Goal: Task Accomplishment & Management: Manage account settings

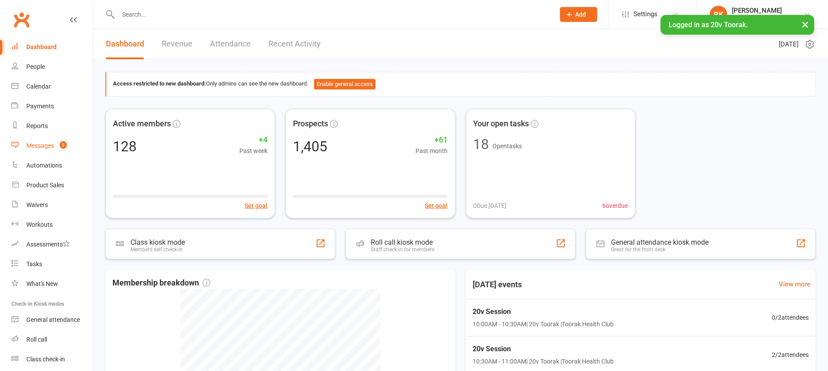
drag, startPoint x: 0, startPoint y: 0, endPoint x: 54, endPoint y: 148, distance: 157.6
click at [54, 148] on link "Messages 3" at bounding box center [51, 146] width 81 height 20
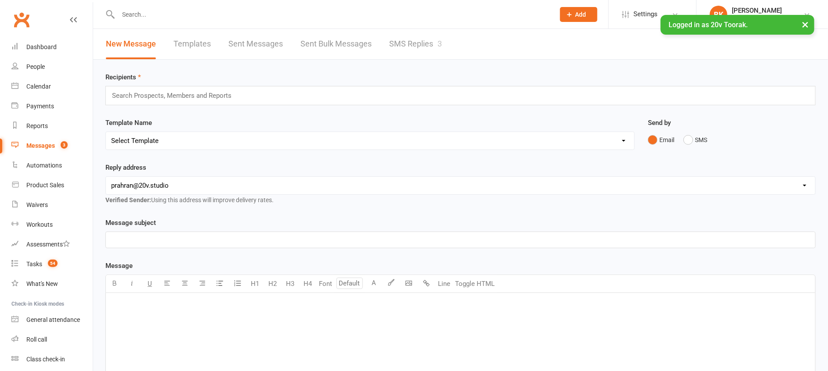
click at [415, 41] on link "SMS Replies 3" at bounding box center [415, 44] width 53 height 30
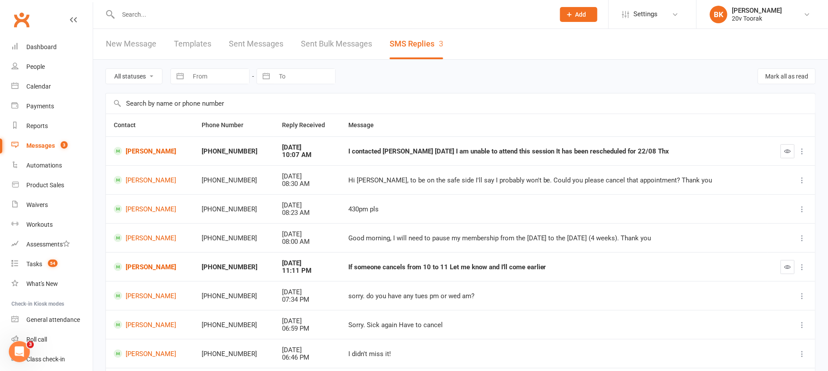
click at [153, 146] on td "[PERSON_NAME]" at bounding box center [150, 151] width 88 height 29
click at [152, 149] on link "[PERSON_NAME]" at bounding box center [150, 151] width 72 height 8
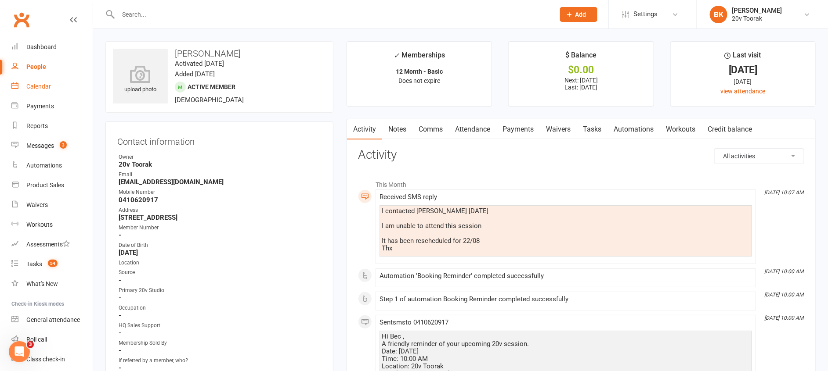
click at [43, 86] on div "Calendar" at bounding box center [38, 86] width 25 height 7
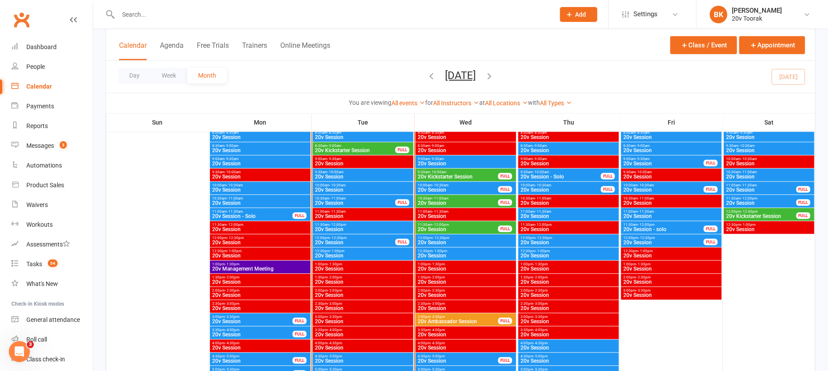
click at [437, 197] on span "- 11:00am" at bounding box center [440, 199] width 16 height 4
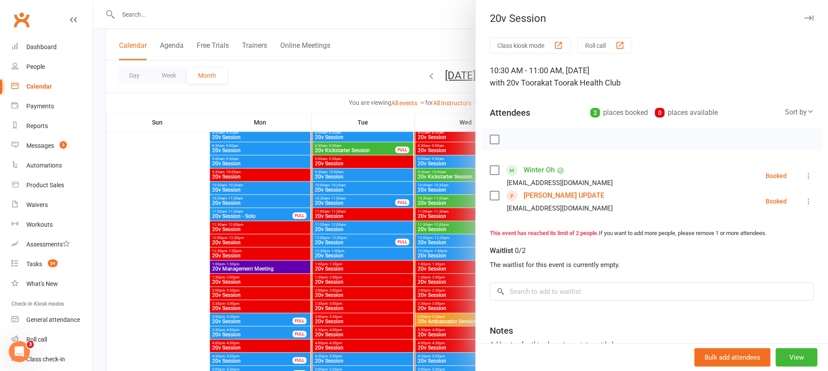
click at [428, 187] on div at bounding box center [460, 185] width 734 height 371
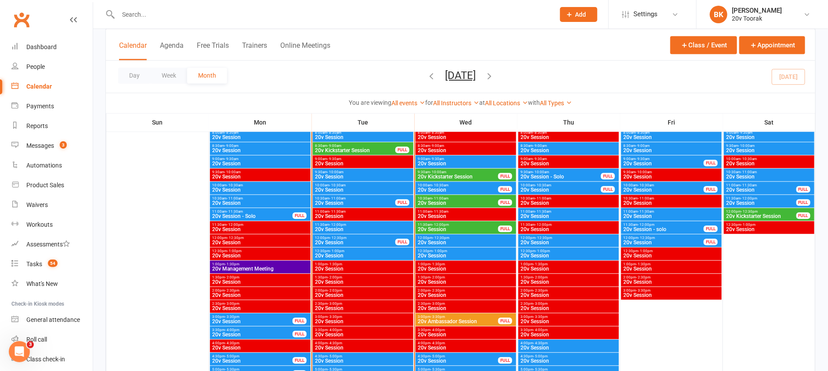
click at [442, 188] on span "20v Session" at bounding box center [457, 189] width 81 height 5
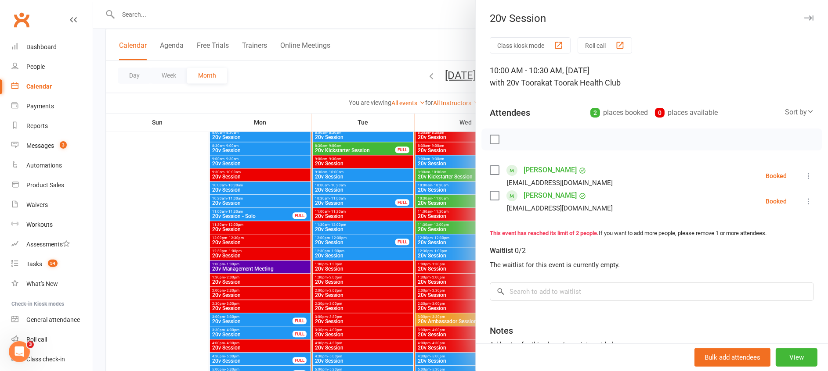
click at [442, 188] on div at bounding box center [460, 185] width 734 height 371
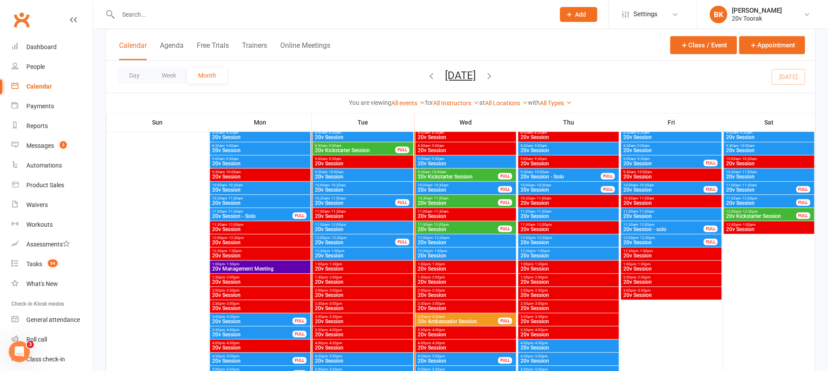
click at [438, 186] on span "- 10:30am" at bounding box center [440, 186] width 16 height 4
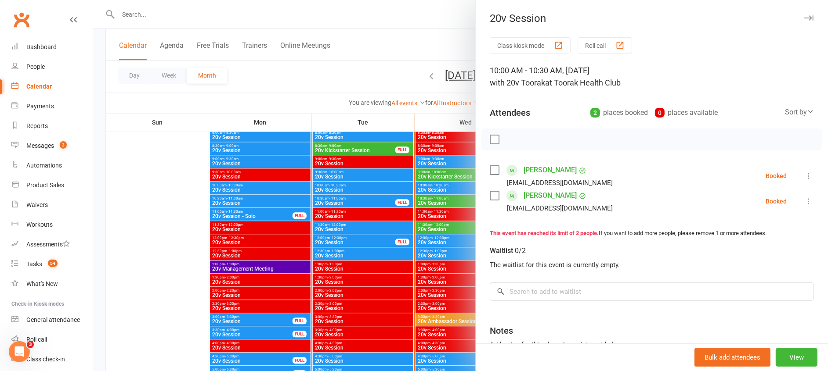
click at [804, 173] on icon at bounding box center [808, 176] width 9 height 9
click at [729, 208] on link "Remove" at bounding box center [766, 211] width 94 height 18
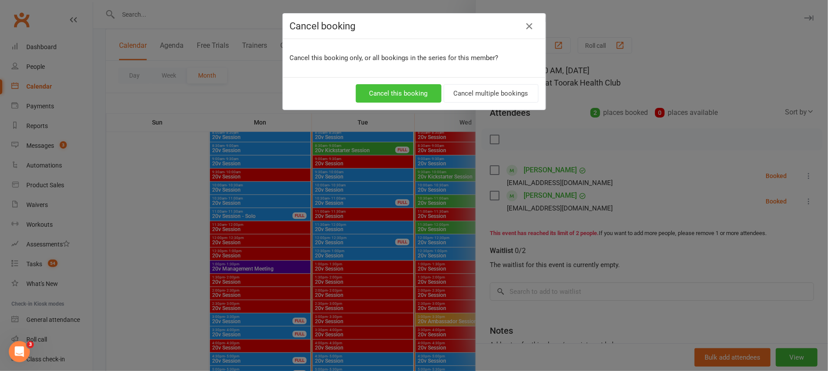
click at [389, 95] on button "Cancel this booking" at bounding box center [399, 93] width 86 height 18
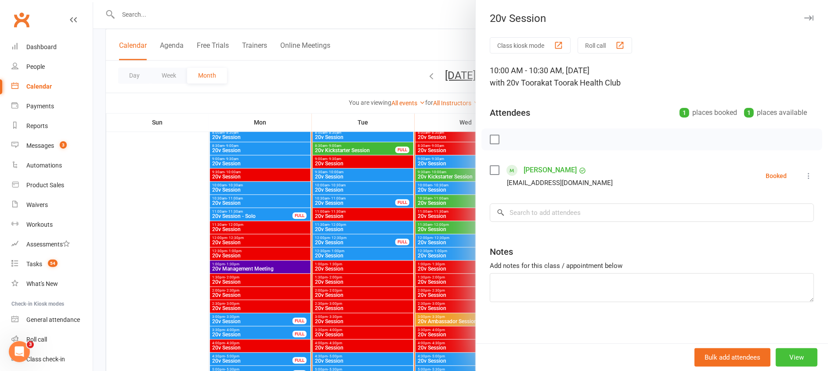
click at [778, 355] on button "View" at bounding box center [796, 358] width 42 height 18
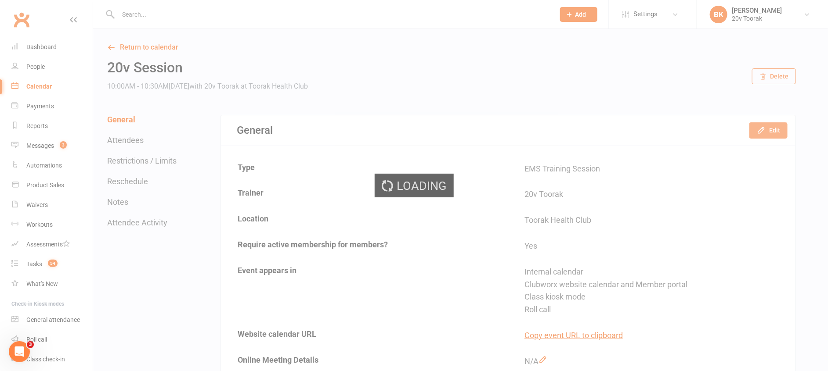
click at [768, 130] on button "Edit" at bounding box center [768, 130] width 38 height 16
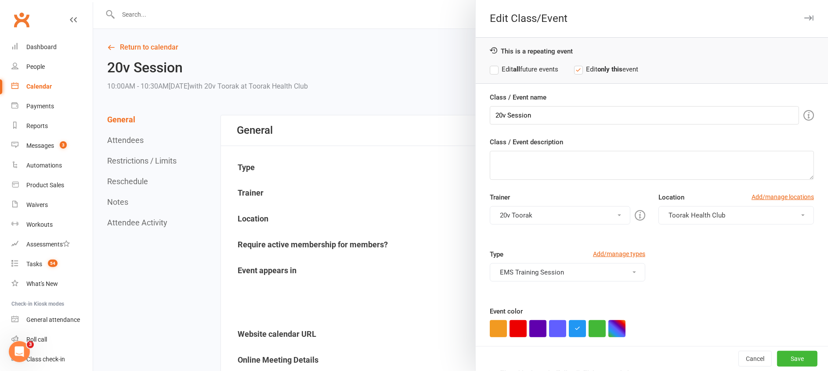
scroll to position [48, 0]
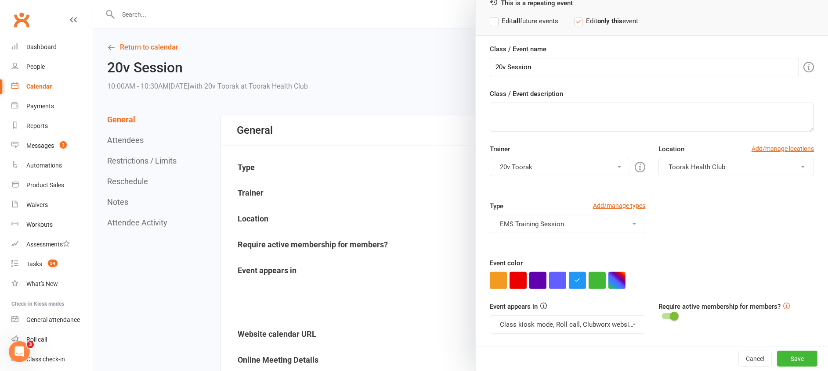
click at [352, 274] on div at bounding box center [460, 185] width 734 height 371
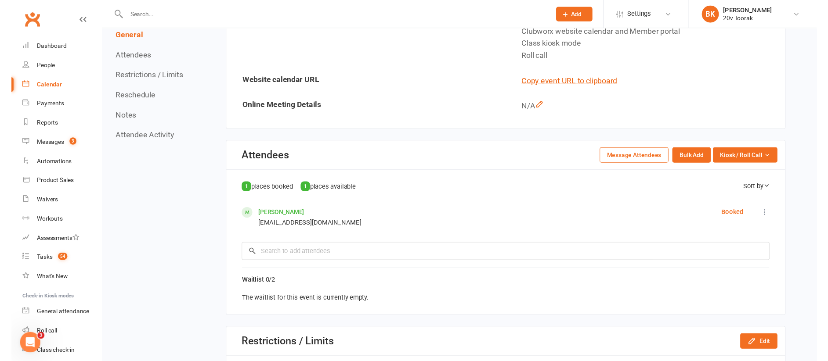
scroll to position [273, 0]
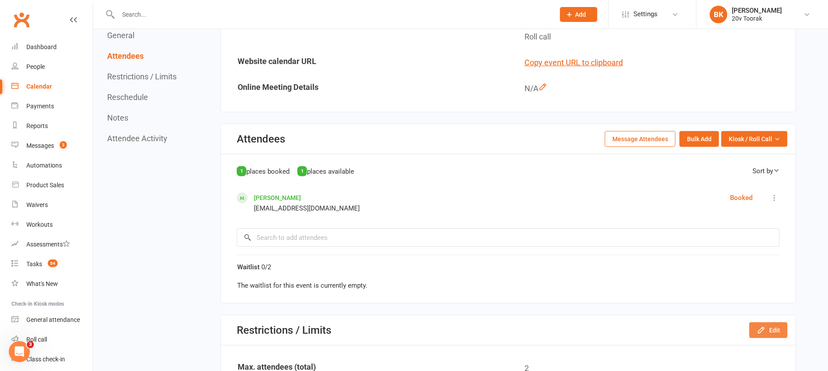
click at [776, 328] on button "Edit" at bounding box center [768, 331] width 38 height 16
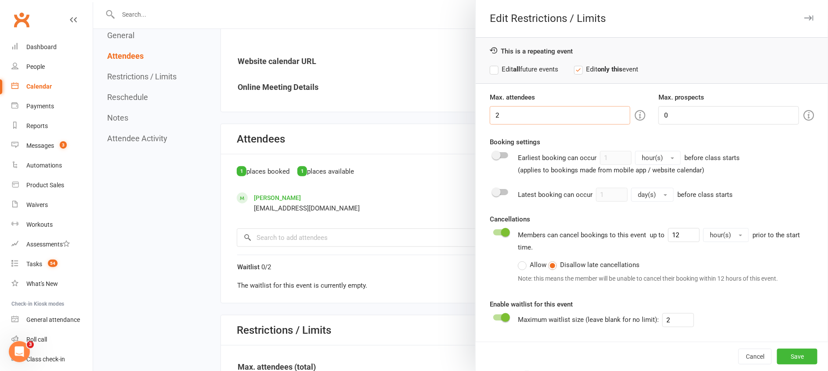
click at [493, 117] on input "2" at bounding box center [560, 115] width 140 height 18
type input "1"
click at [789, 366] on div "Cancel Save" at bounding box center [651, 356] width 352 height 29
click at [530, 115] on input "1" at bounding box center [560, 115] width 140 height 18
type input "2"
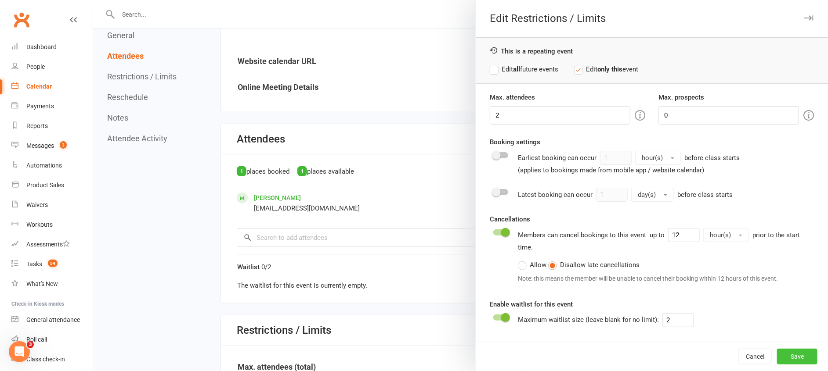
click at [798, 357] on button "Save" at bounding box center [797, 357] width 40 height 16
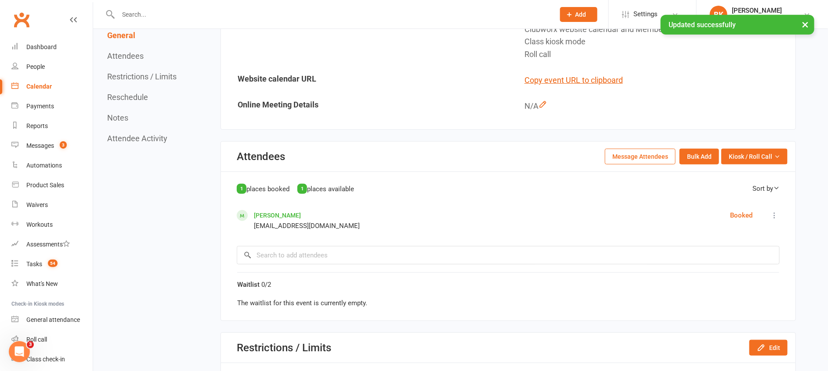
scroll to position [0, 0]
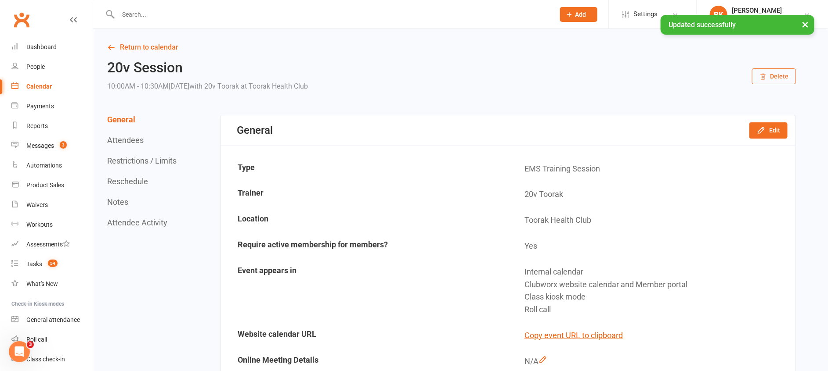
click at [155, 43] on link "Return to calendar" at bounding box center [451, 47] width 688 height 12
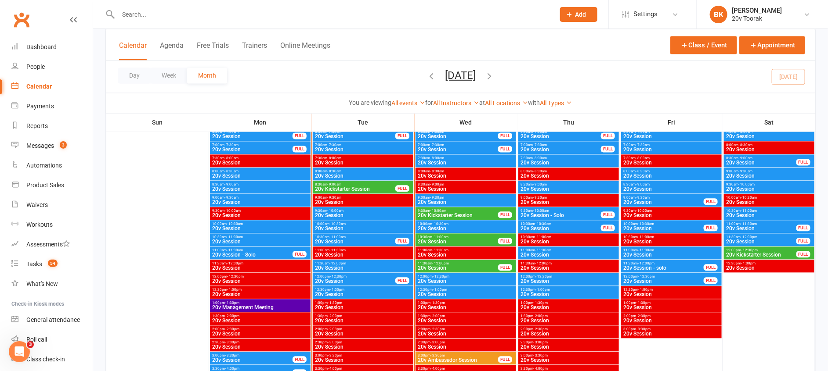
scroll to position [858, 0]
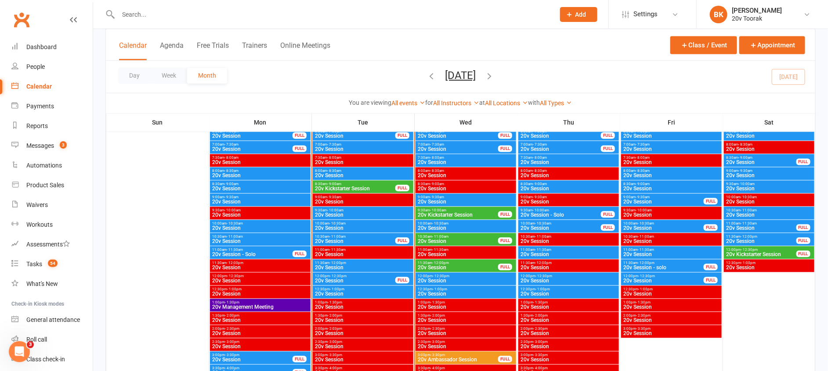
click at [441, 280] on span "20v Session" at bounding box center [465, 280] width 97 height 5
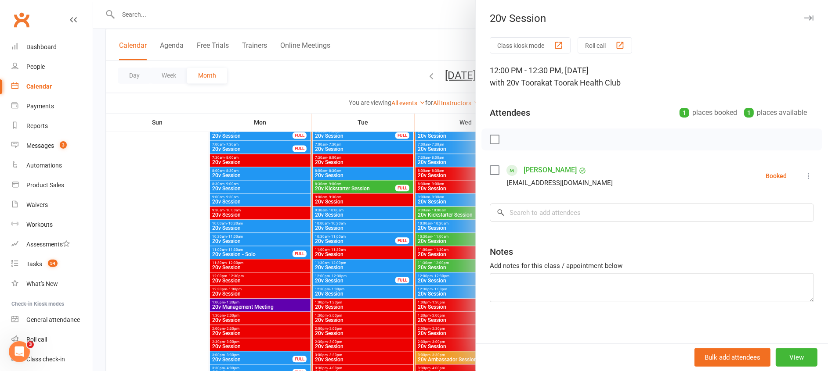
click at [804, 178] on icon at bounding box center [808, 176] width 9 height 9
click at [721, 213] on link "Remove" at bounding box center [766, 211] width 94 height 18
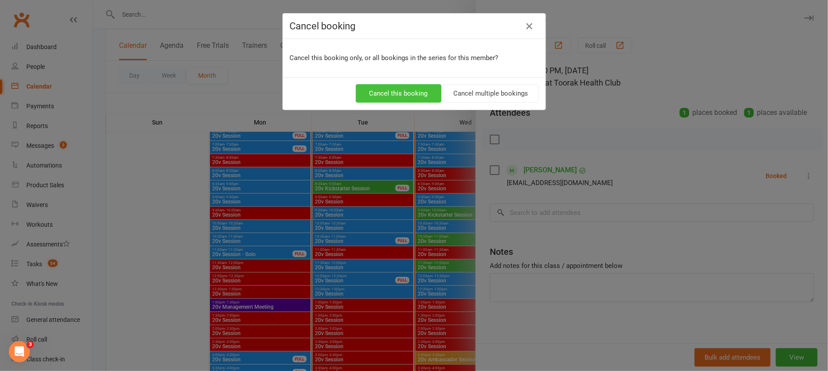
click at [400, 94] on button "Cancel this booking" at bounding box center [399, 93] width 86 height 18
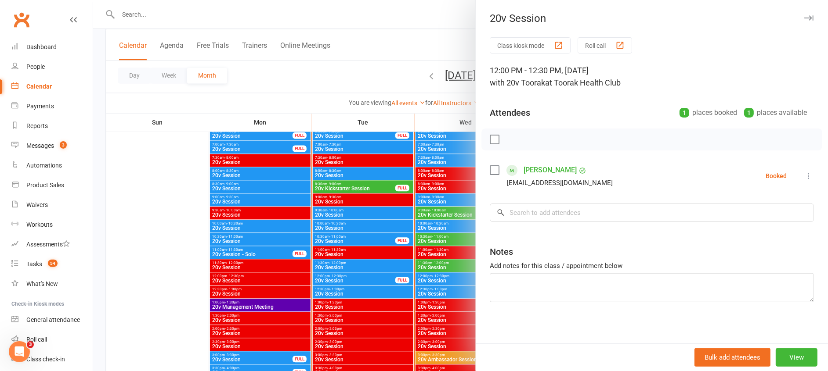
click at [400, 204] on div at bounding box center [460, 185] width 734 height 371
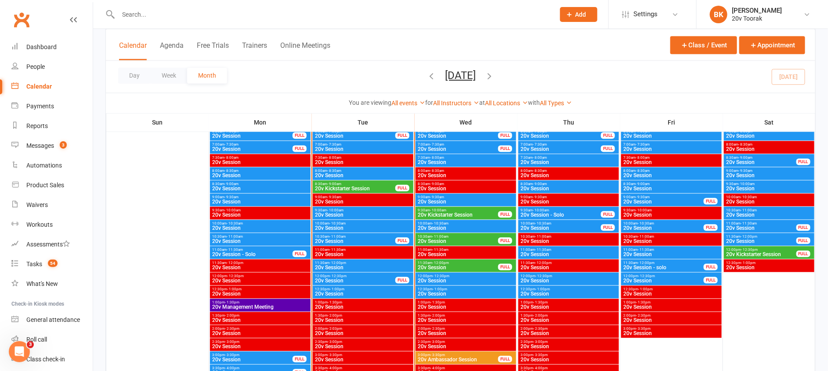
click at [431, 229] on span "20v Session" at bounding box center [465, 228] width 97 height 5
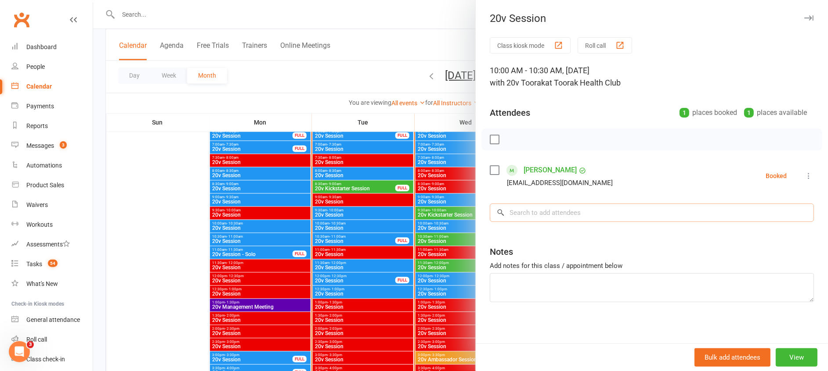
click at [559, 217] on input "search" at bounding box center [652, 213] width 324 height 18
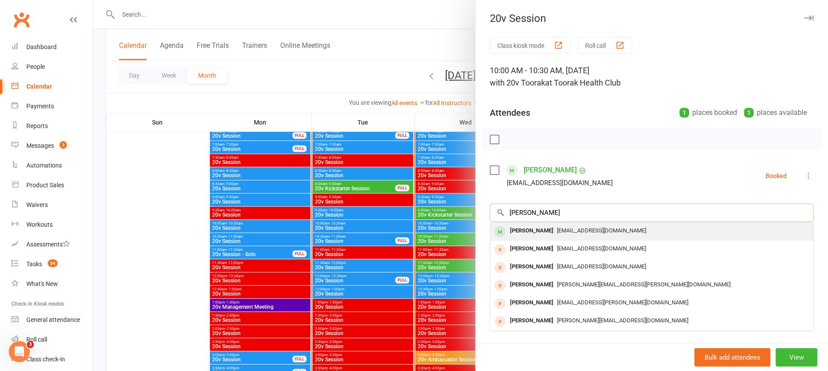
type input "Justine"
click at [557, 231] on span "justineponiris88@gmail.com" at bounding box center [601, 230] width 89 height 7
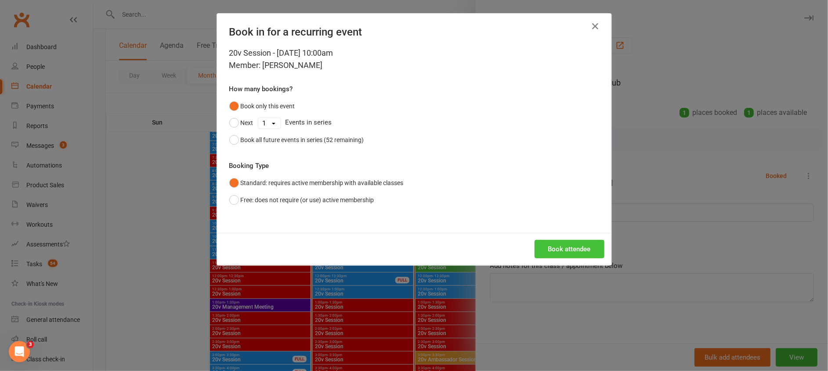
click at [551, 249] on button "Book attendee" at bounding box center [569, 249] width 70 height 18
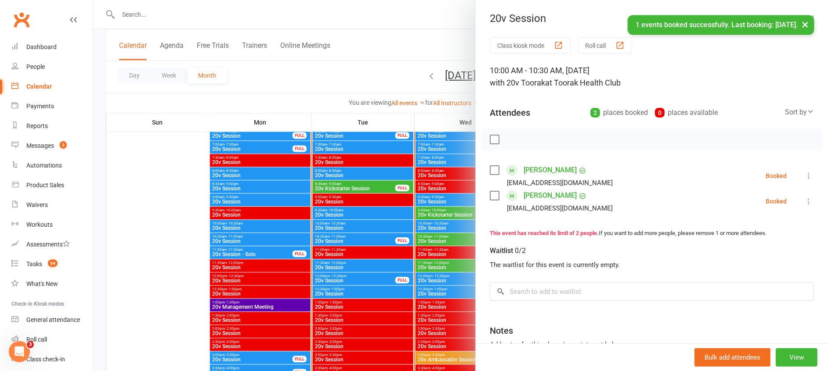
click at [540, 164] on link "Justine Poniris" at bounding box center [549, 170] width 53 height 14
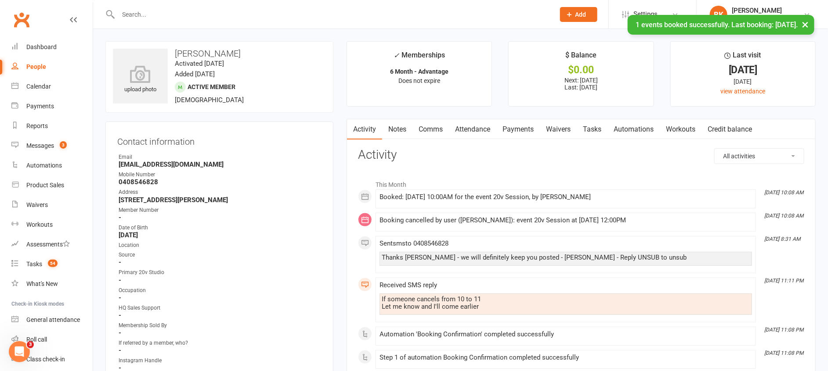
click at [439, 120] on link "Comms" at bounding box center [430, 129] width 36 height 20
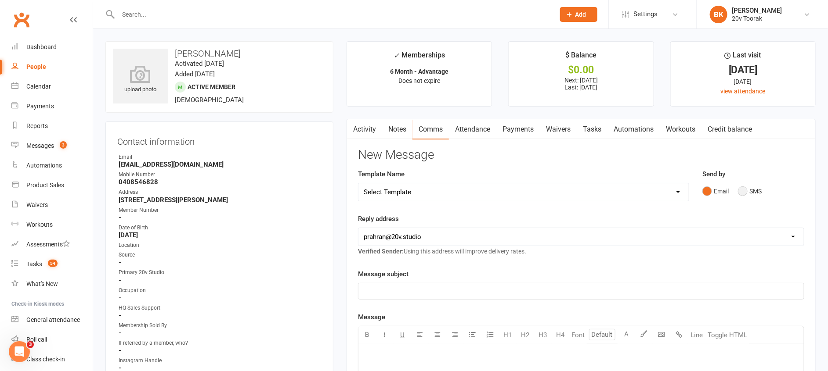
click at [754, 191] on button "SMS" at bounding box center [750, 191] width 24 height 17
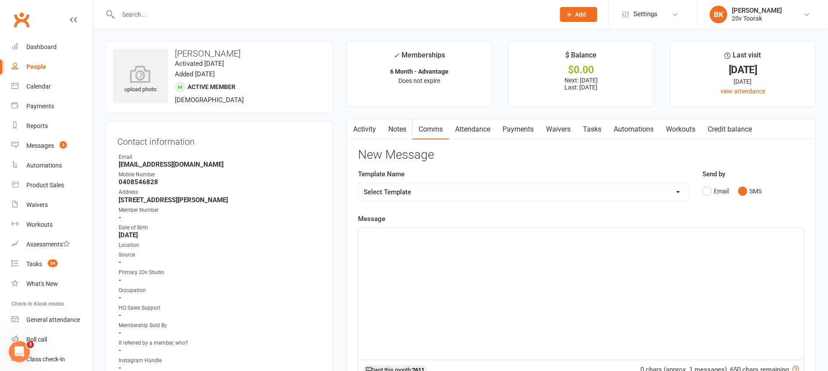
click at [726, 267] on div "﻿" at bounding box center [580, 294] width 445 height 132
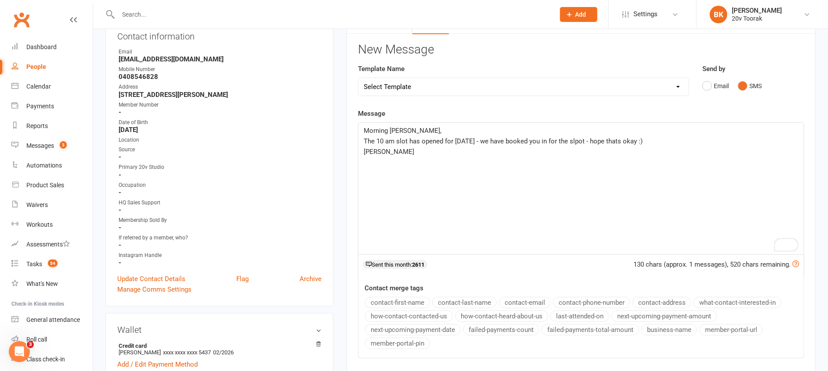
scroll to position [195, 0]
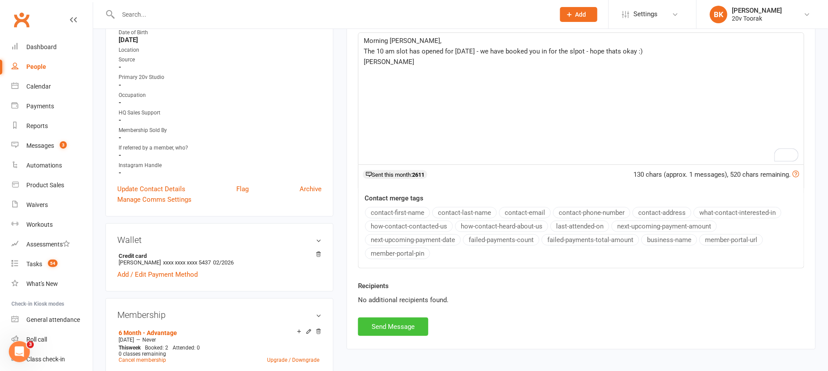
click at [386, 333] on button "Send Message" at bounding box center [393, 327] width 70 height 18
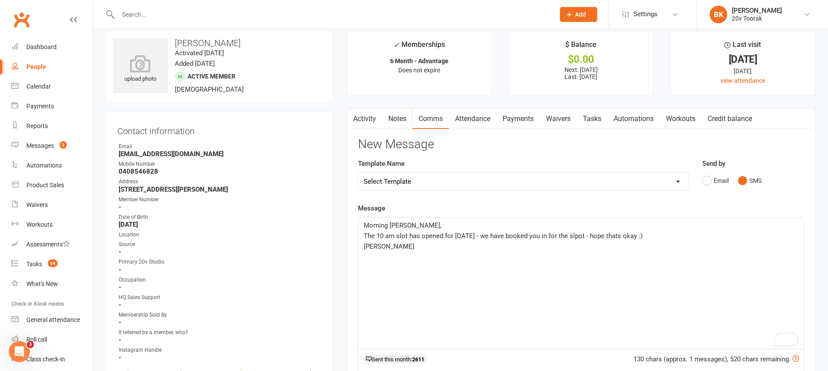
scroll to position [0, 0]
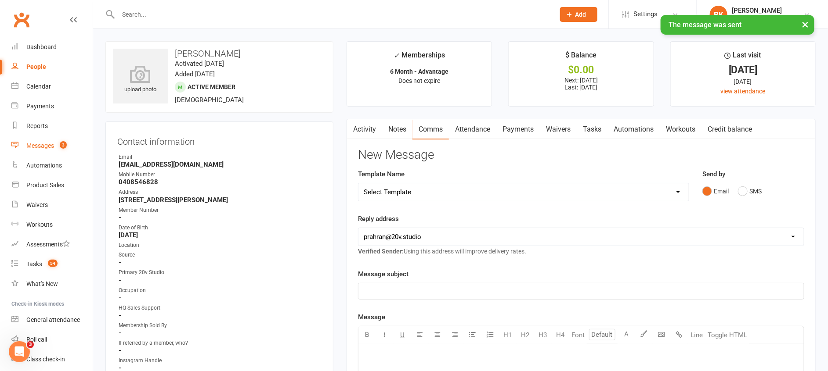
click at [29, 150] on link "Messages 3" at bounding box center [51, 146] width 81 height 20
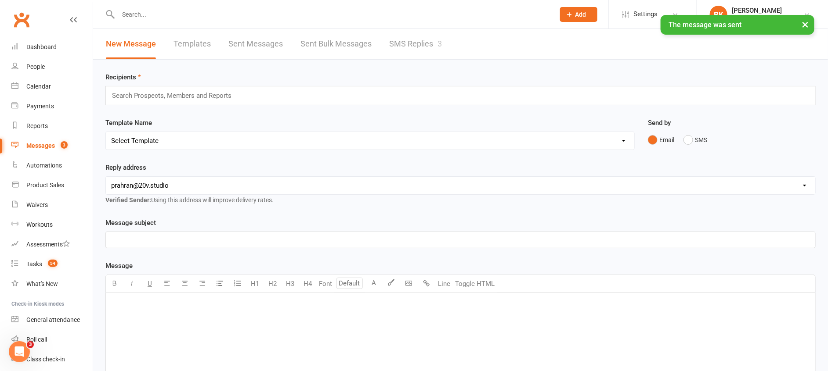
click at [441, 15] on div "× The message was sent" at bounding box center [408, 15] width 816 height 0
click at [411, 47] on link "SMS Replies 3" at bounding box center [415, 44] width 53 height 30
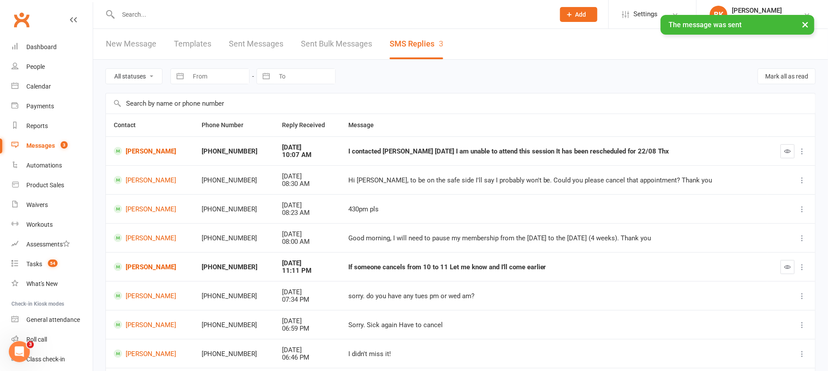
click at [785, 149] on icon "button" at bounding box center [787, 151] width 7 height 7
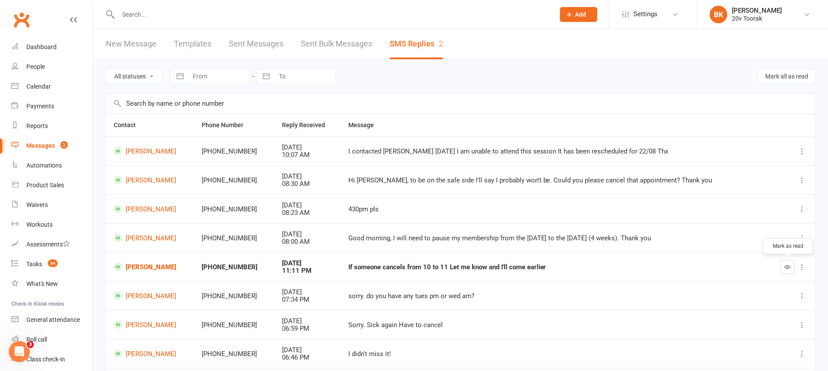
click at [789, 266] on icon "button" at bounding box center [787, 267] width 7 height 7
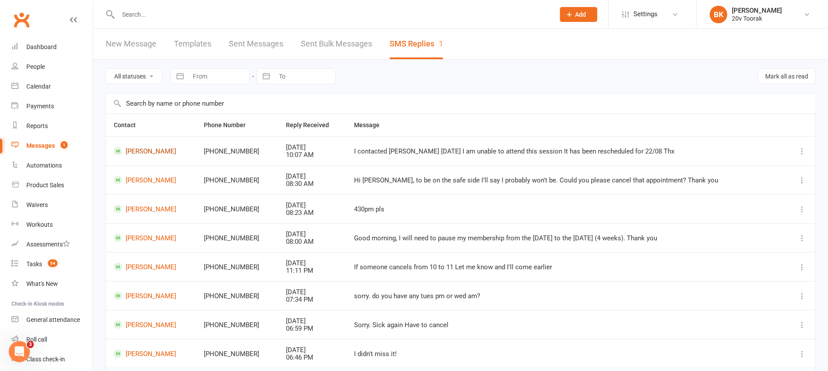
click at [148, 151] on link "[PERSON_NAME]" at bounding box center [151, 151] width 74 height 8
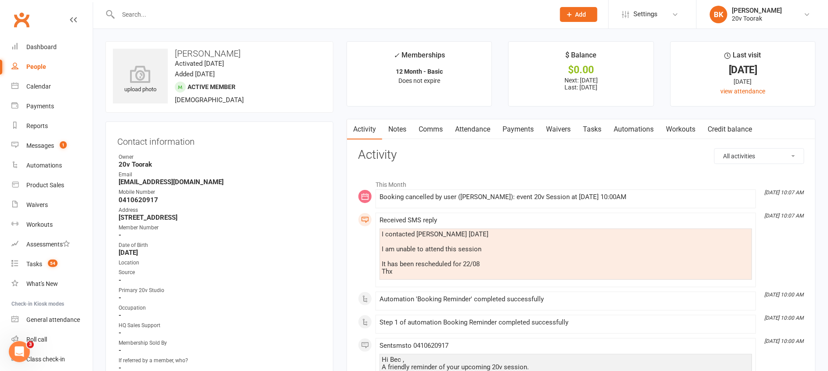
click at [473, 133] on link "Attendance" at bounding box center [472, 129] width 47 height 20
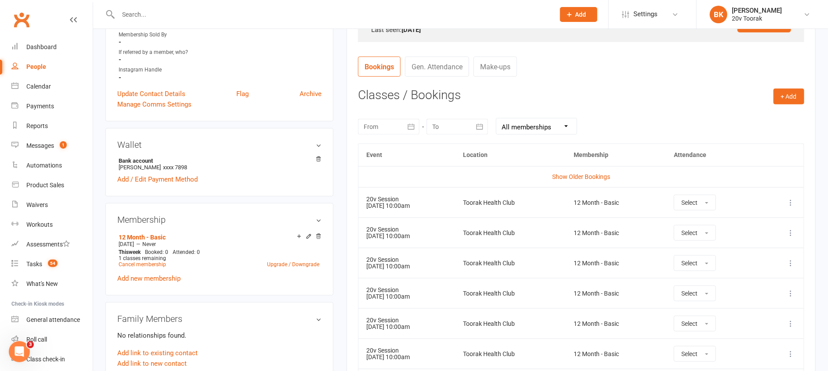
scroll to position [310, 0]
click at [341, 200] on main "✓ Memberships 12 Month - Basic Does not expire $ Balance $0.00 Next: 14 Aug 202…" at bounding box center [581, 301] width 482 height 1140
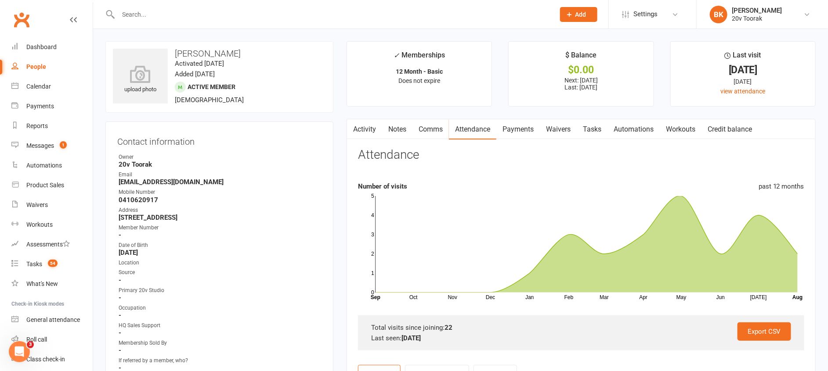
click at [361, 125] on link "Activity" at bounding box center [364, 129] width 35 height 20
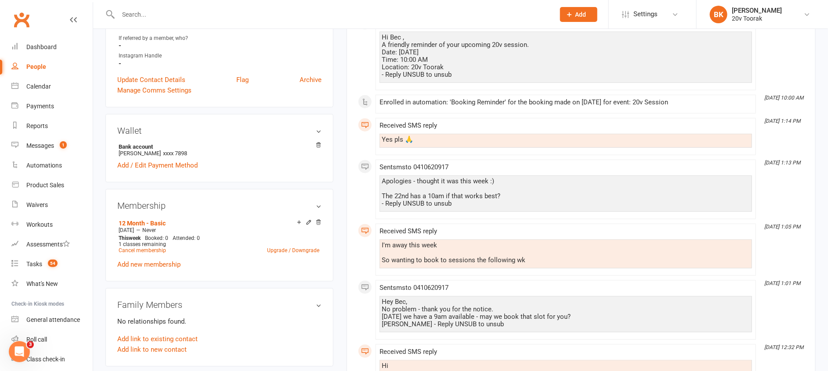
scroll to position [323, 0]
click at [42, 89] on div "Calendar" at bounding box center [38, 86] width 25 height 7
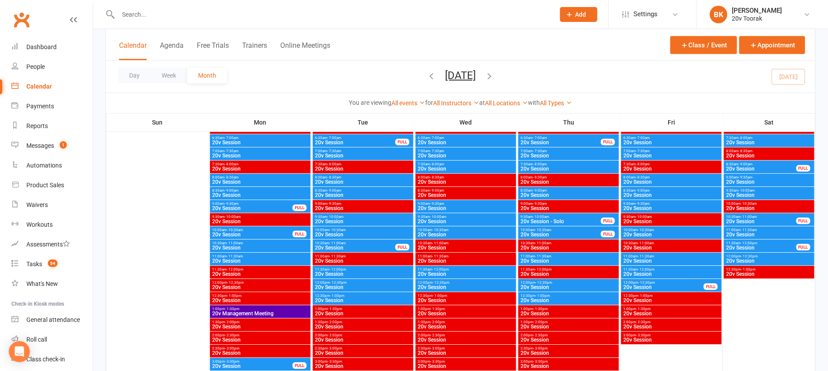
scroll to position [1245, 0]
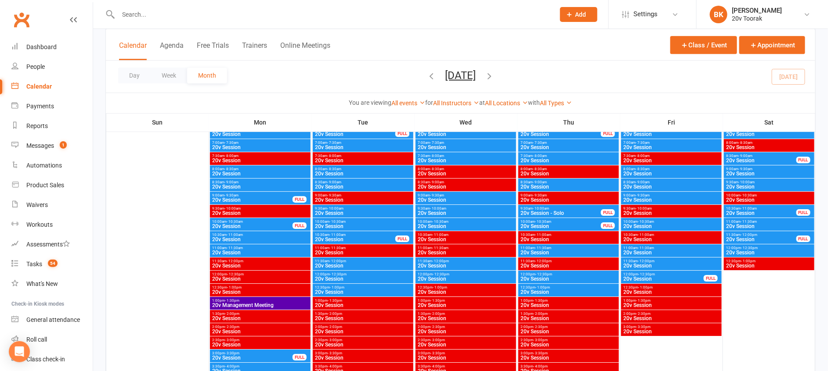
click at [641, 221] on span "- 10:30am" at bounding box center [645, 222] width 16 height 4
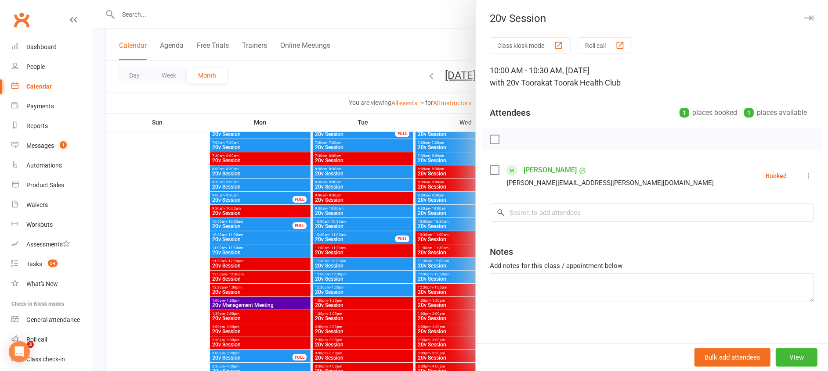
click at [544, 224] on div "Class kiosk mode Roll call 10:00 AM - 10:30 AM, [DATE] with 20v Toorak at Toora…" at bounding box center [651, 191] width 352 height 309
click at [542, 221] on input "search" at bounding box center [652, 213] width 324 height 18
type input "V"
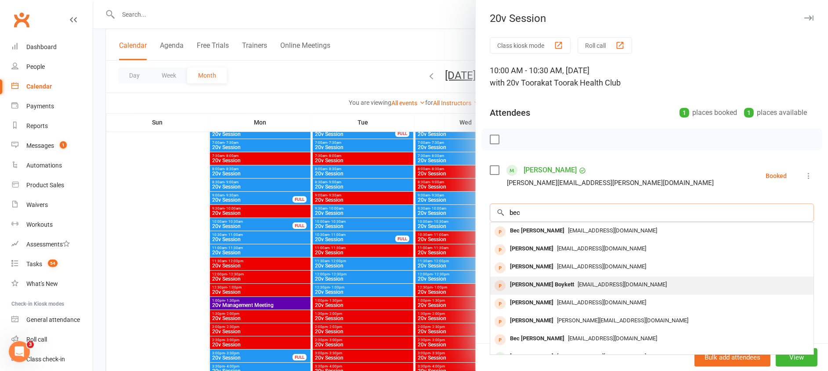
scroll to position [12, 0]
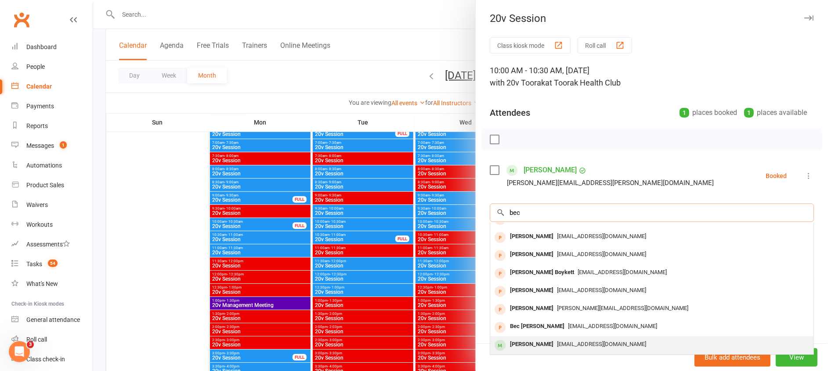
type input "bec"
click at [526, 347] on div "[PERSON_NAME]" at bounding box center [531, 344] width 50 height 13
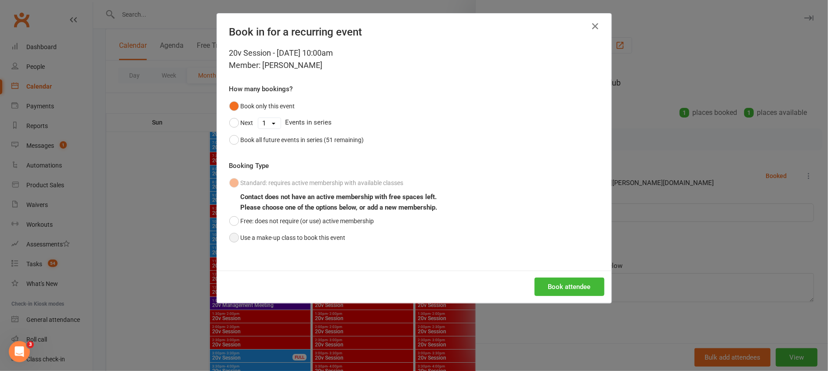
click at [238, 235] on button "Use a make-up class to book this event" at bounding box center [287, 238] width 116 height 17
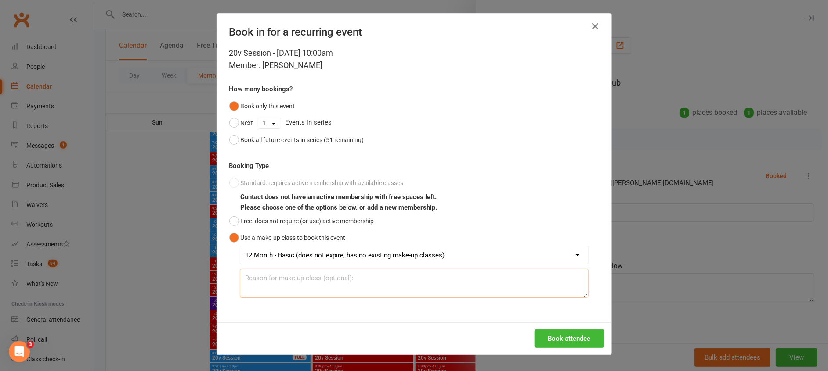
click at [301, 283] on textarea at bounding box center [414, 283] width 349 height 29
type textarea "Catch up - Last weeks session."
click at [552, 338] on button "Book attendee" at bounding box center [569, 339] width 70 height 18
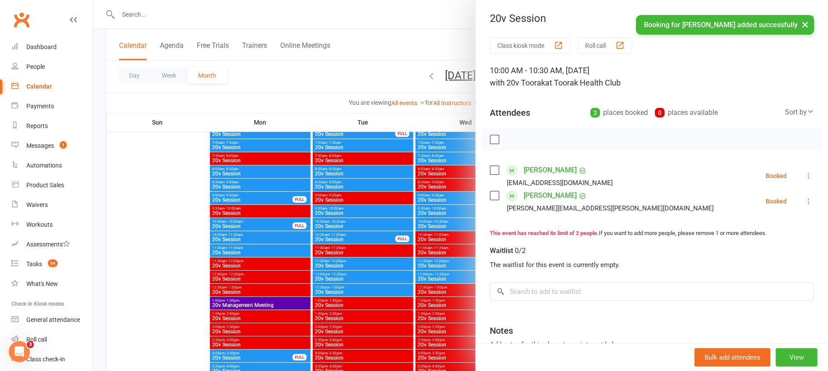
click at [135, 13] on div at bounding box center [460, 185] width 734 height 371
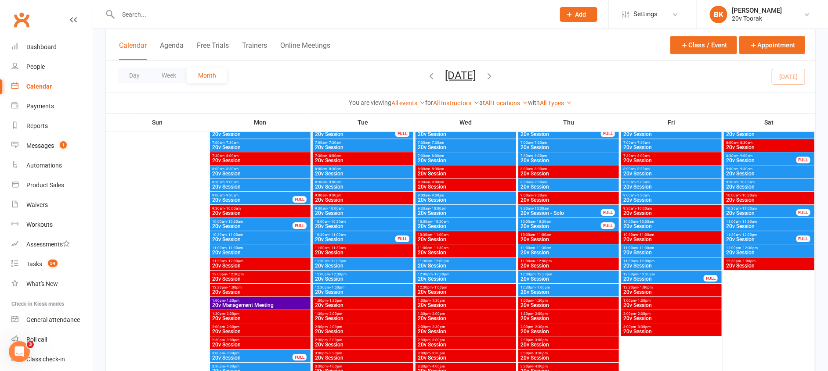
click at [135, 13] on input "text" at bounding box center [331, 14] width 433 height 12
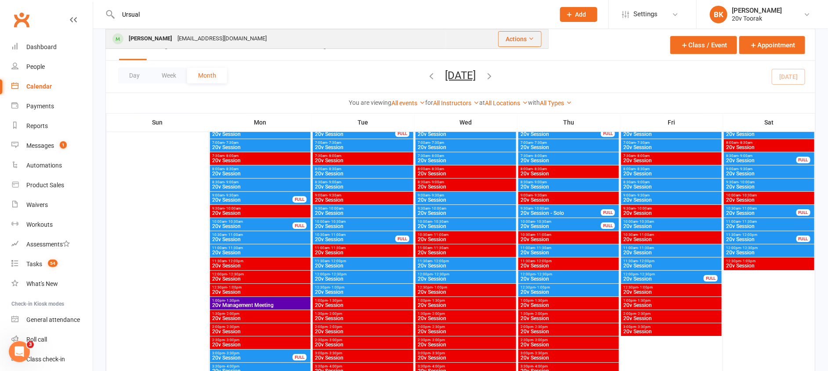
type input "Ursual"
click at [144, 39] on div "[PERSON_NAME]" at bounding box center [150, 38] width 49 height 13
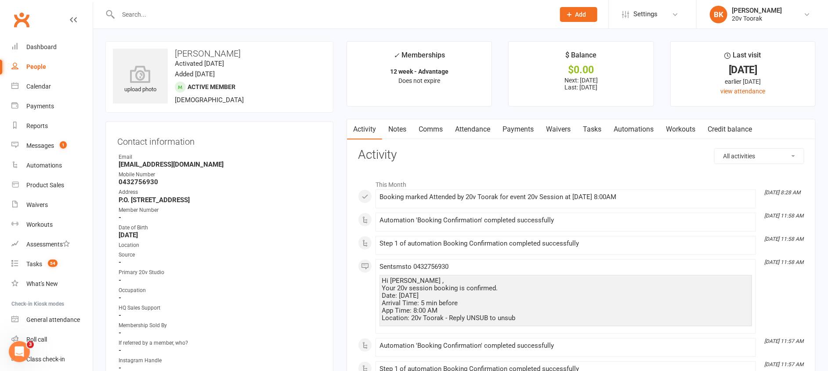
click at [510, 130] on link "Payments" at bounding box center [517, 129] width 43 height 20
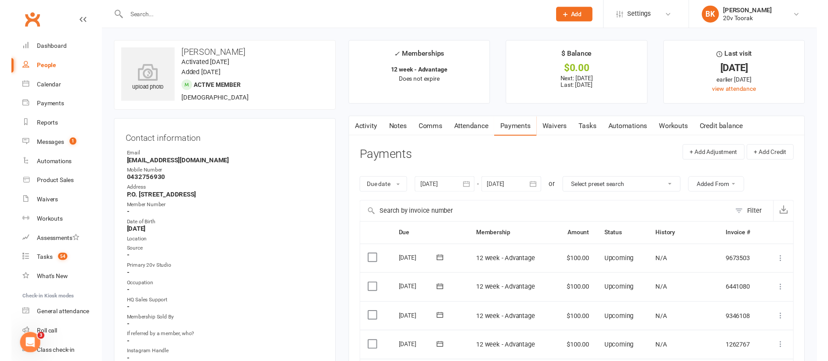
scroll to position [170, 0]
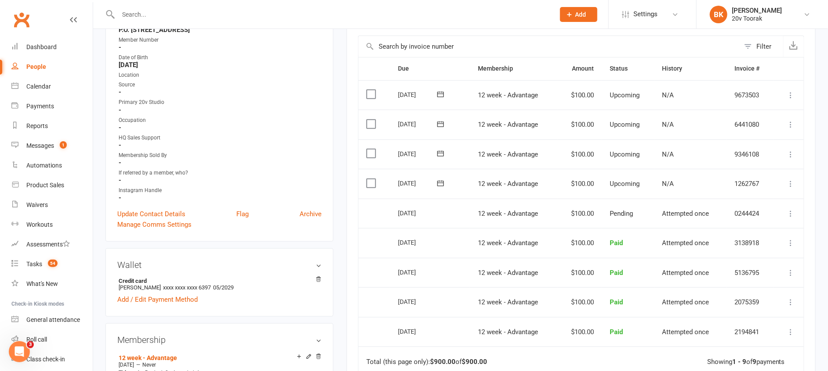
click at [378, 182] on label at bounding box center [372, 183] width 12 height 9
click at [372, 179] on input "checkbox" at bounding box center [369, 179] width 6 height 0
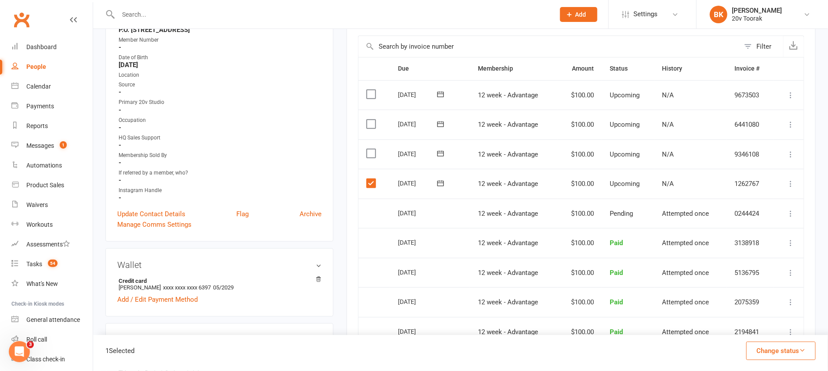
click at [806, 347] on button "Change status" at bounding box center [780, 351] width 69 height 18
click at [747, 325] on link "Skipped" at bounding box center [771, 328] width 87 height 18
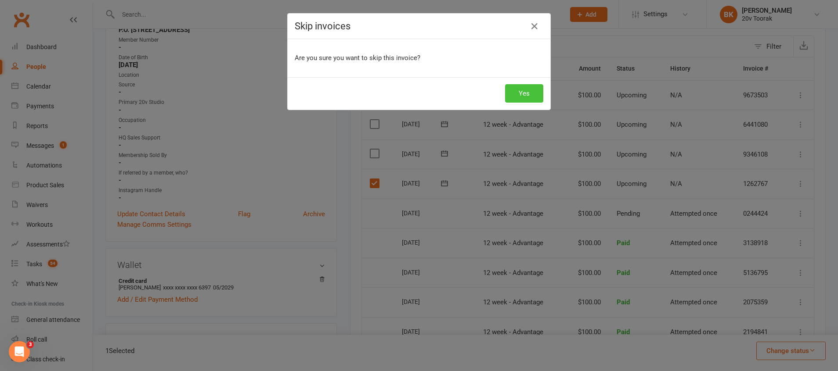
click at [512, 101] on button "Yes" at bounding box center [524, 93] width 38 height 18
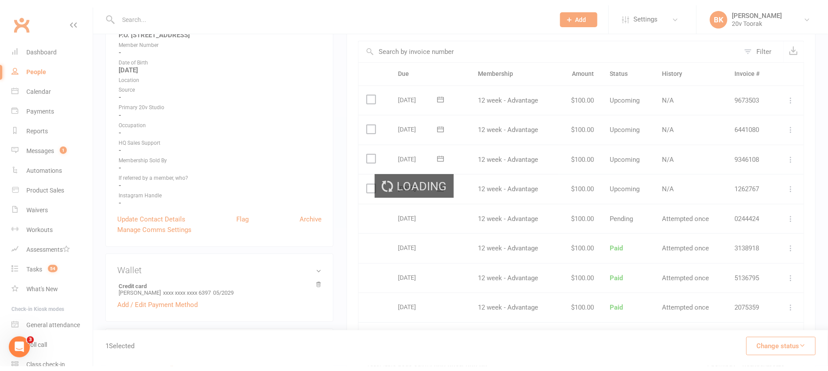
scroll to position [0, 0]
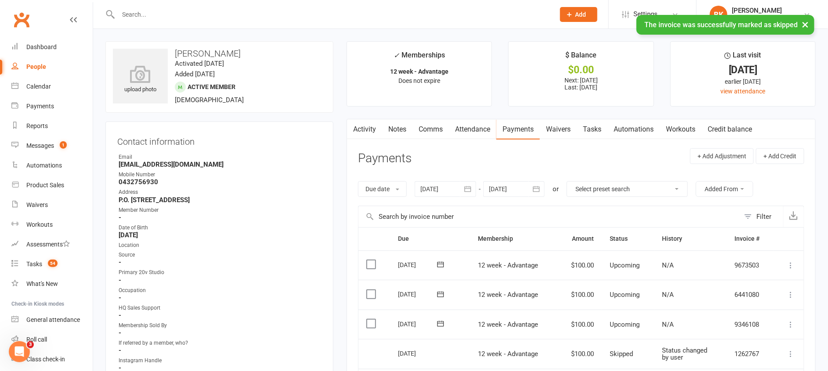
click at [400, 132] on link "Notes" at bounding box center [397, 129] width 30 height 20
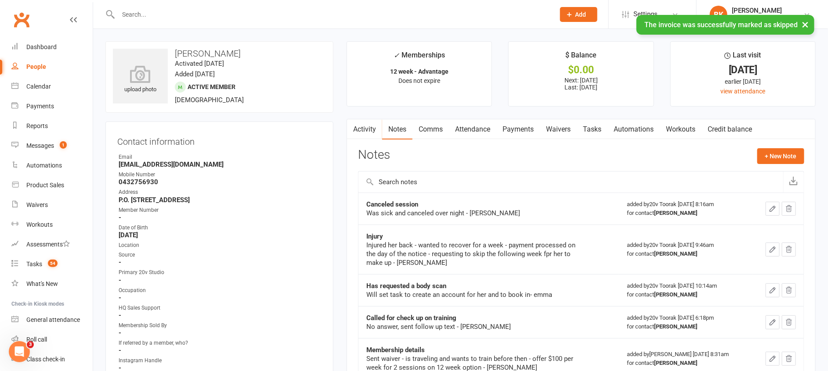
click at [781, 167] on div "Notes + New Note" at bounding box center [581, 159] width 446 height 23
click at [766, 161] on button "+ New Note" at bounding box center [780, 156] width 47 height 16
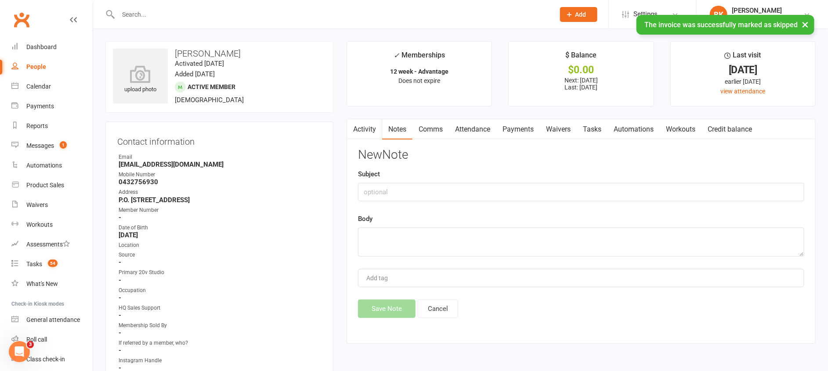
click at [543, 177] on div "Subject" at bounding box center [581, 185] width 446 height 32
click at [512, 193] on input "text" at bounding box center [581, 192] width 446 height 18
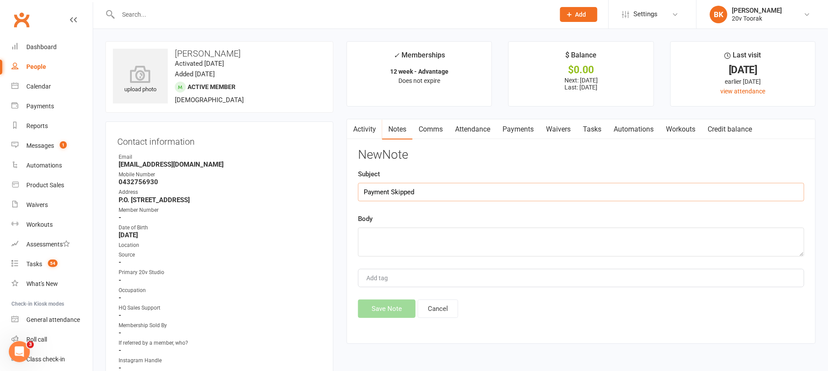
type input "Payment Skipped"
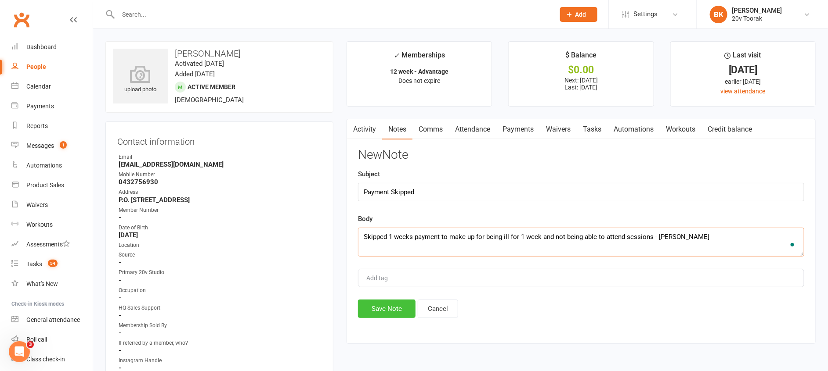
type textarea "Skipped 1 weeks payment to make up for being ill for 1 week and not being able …"
click at [386, 306] on button "Save Note" at bounding box center [387, 309] width 58 height 18
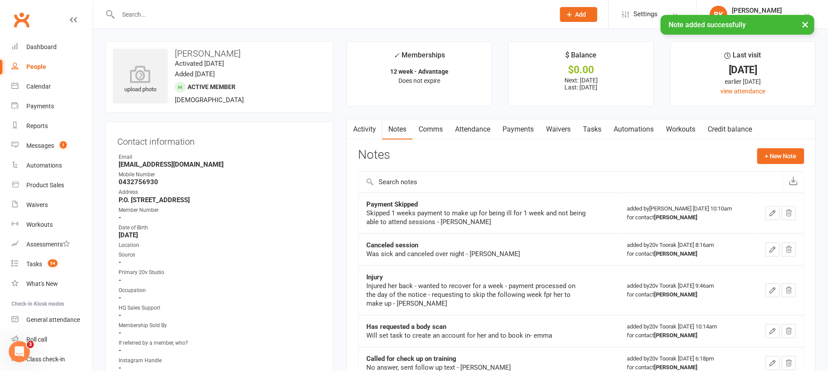
click at [482, 126] on link "Attendance" at bounding box center [472, 129] width 47 height 20
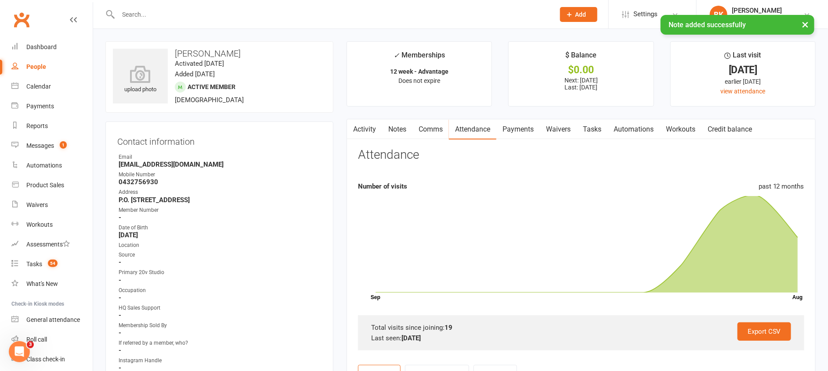
scroll to position [240, 0]
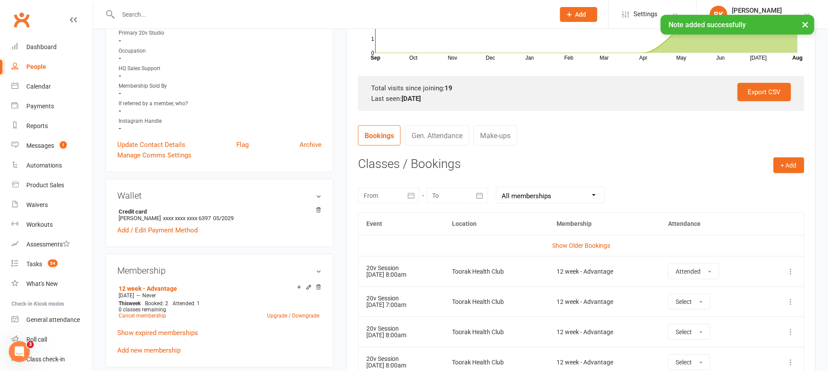
click at [412, 190] on button "button" at bounding box center [411, 196] width 16 height 16
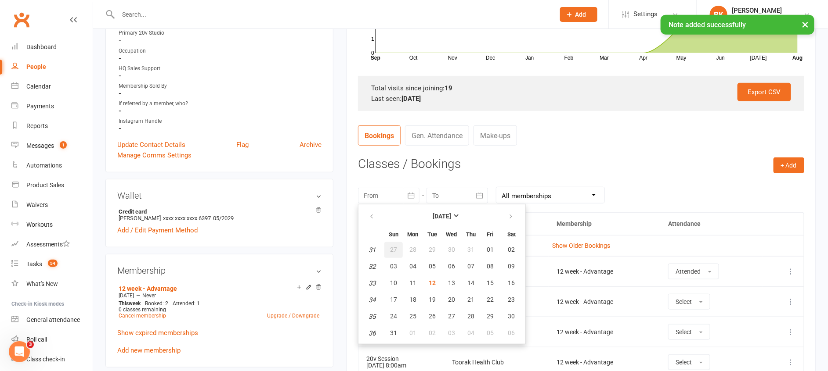
click at [391, 252] on span "27" at bounding box center [393, 249] width 7 height 7
type input "[DATE]"
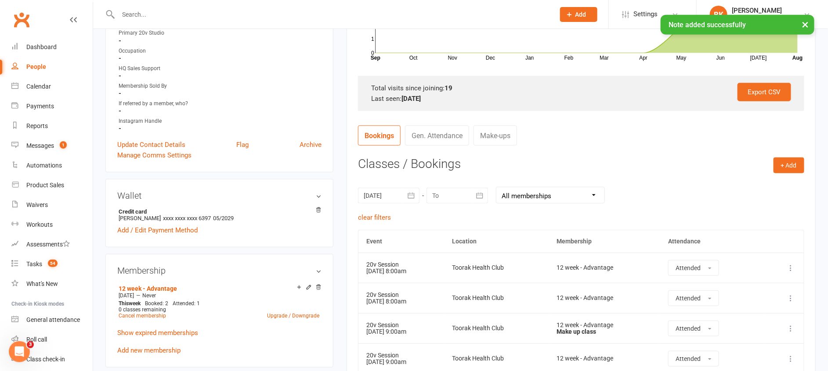
click at [478, 190] on button "button" at bounding box center [480, 196] width 16 height 16
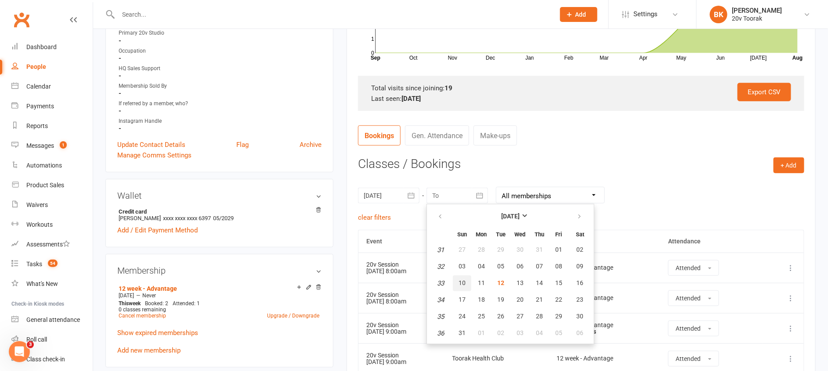
click at [464, 286] on span "10" at bounding box center [461, 283] width 7 height 7
type input "[DATE]"
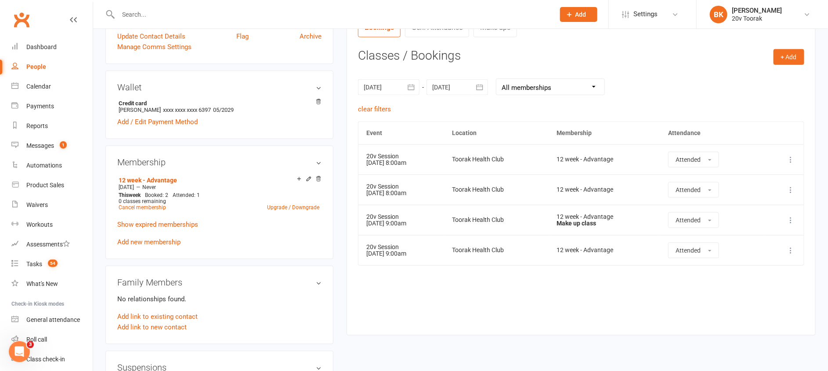
scroll to position [349, 0]
click at [411, 89] on icon "button" at bounding box center [411, 86] width 9 height 9
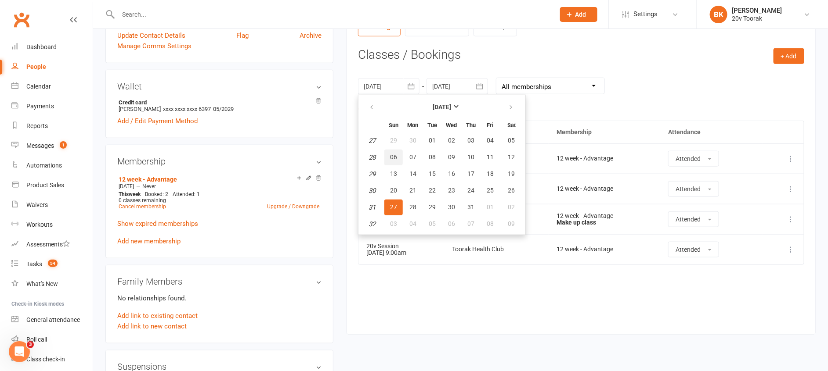
click at [395, 159] on span "06" at bounding box center [393, 157] width 7 height 7
type input "[DATE]"
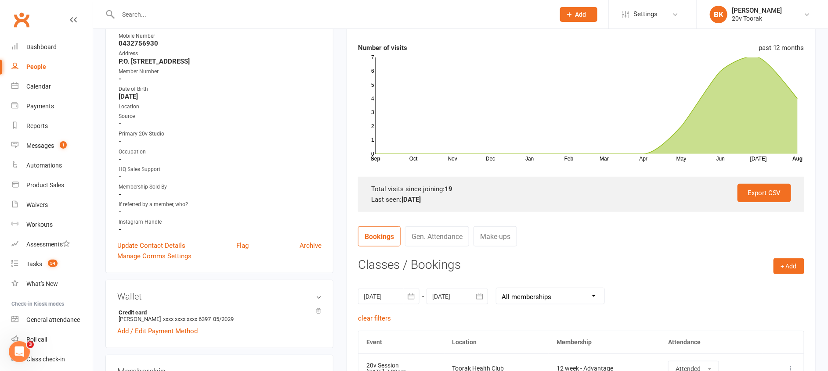
scroll to position [79, 0]
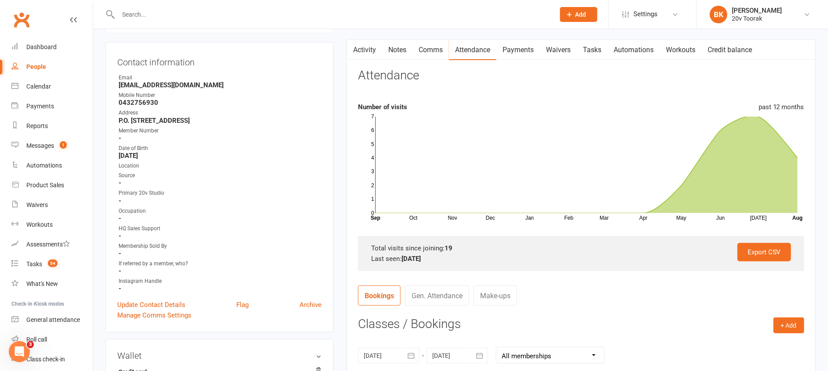
click at [363, 54] on link "Activity" at bounding box center [364, 50] width 35 height 20
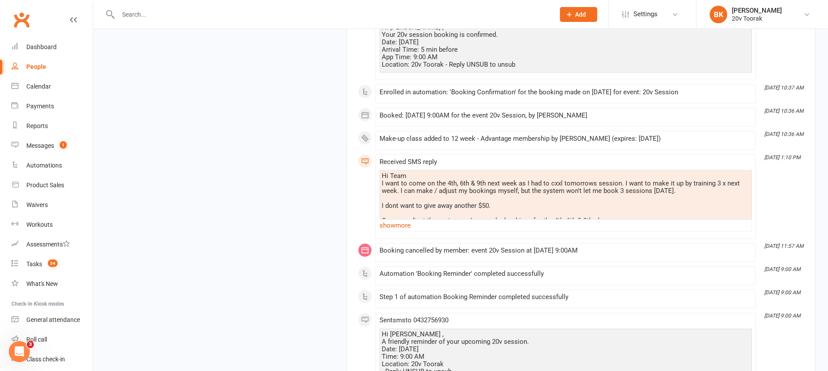
scroll to position [2241, 0]
click at [388, 223] on link "show more" at bounding box center [565, 226] width 372 height 12
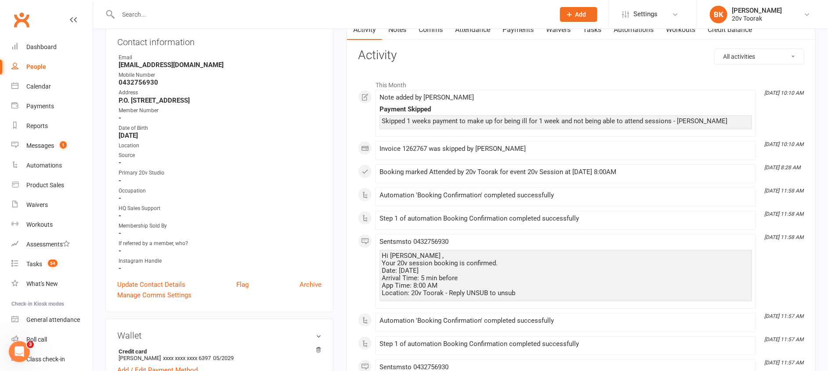
scroll to position [0, 0]
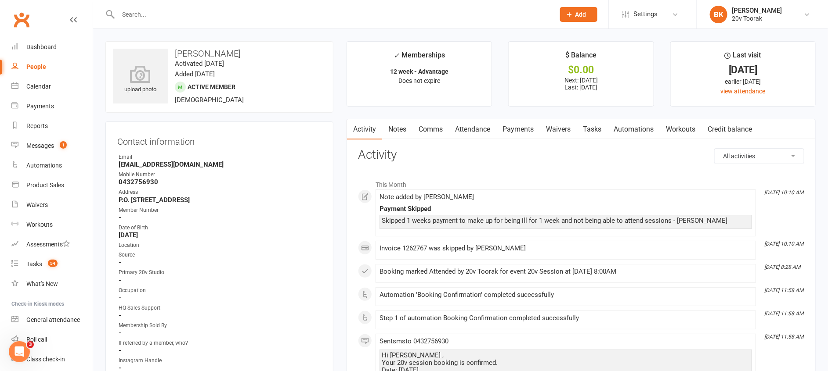
click at [398, 129] on link "Notes" at bounding box center [397, 129] width 30 height 20
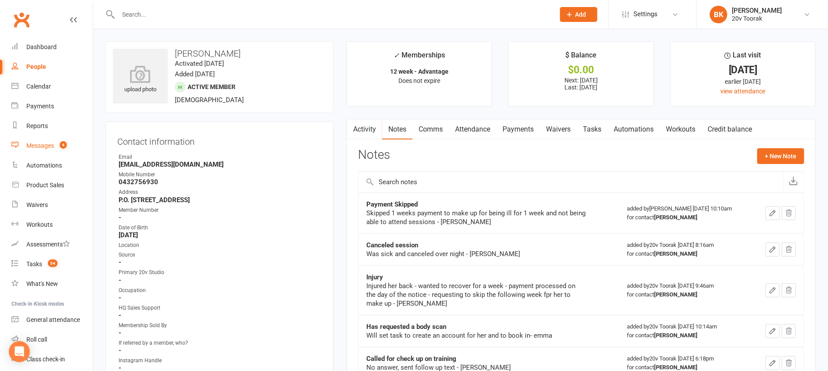
click at [46, 144] on div "Messages" at bounding box center [40, 145] width 28 height 7
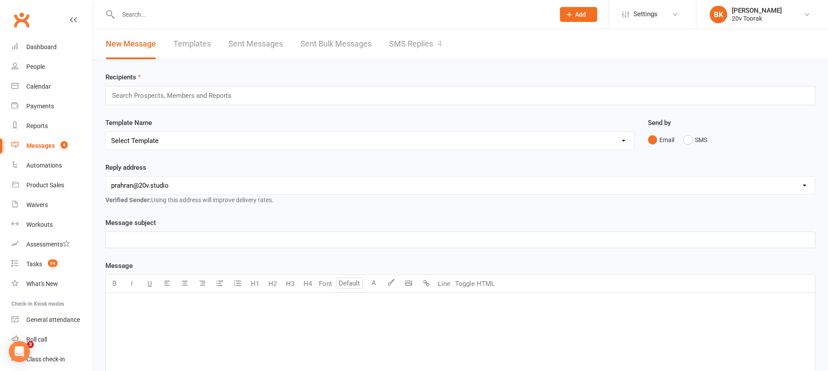
click at [410, 31] on link "SMS Replies 4" at bounding box center [415, 44] width 53 height 30
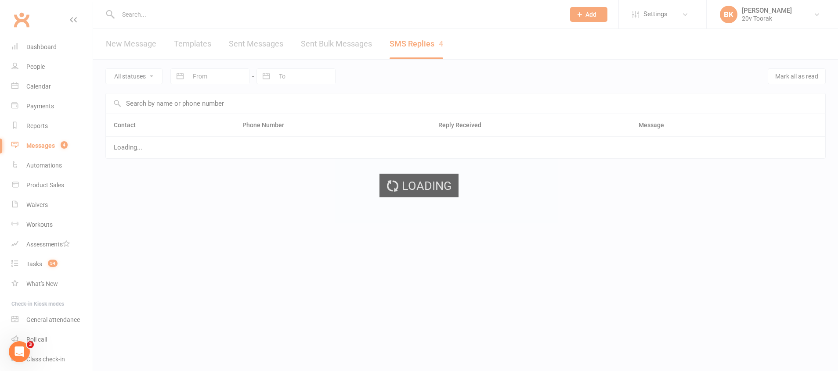
click at [415, 47] on div "Loading" at bounding box center [419, 185] width 838 height 371
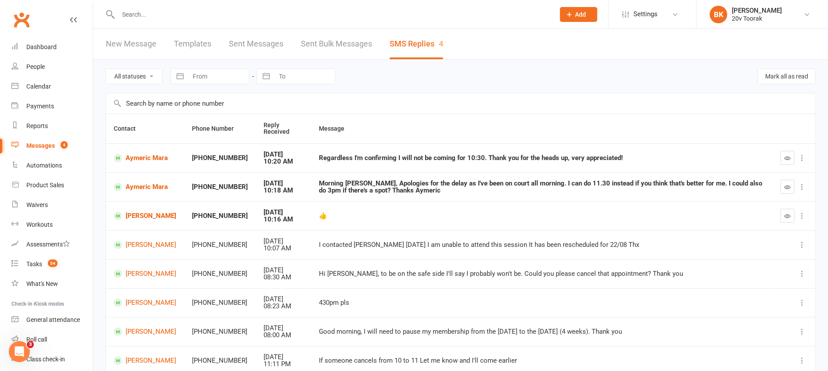
click at [521, 59] on header "New Message Templates Sent Messages Sent Bulk Messages SMS Replies 4" at bounding box center [460, 44] width 734 height 31
click at [52, 90] on link "Calendar" at bounding box center [51, 87] width 81 height 20
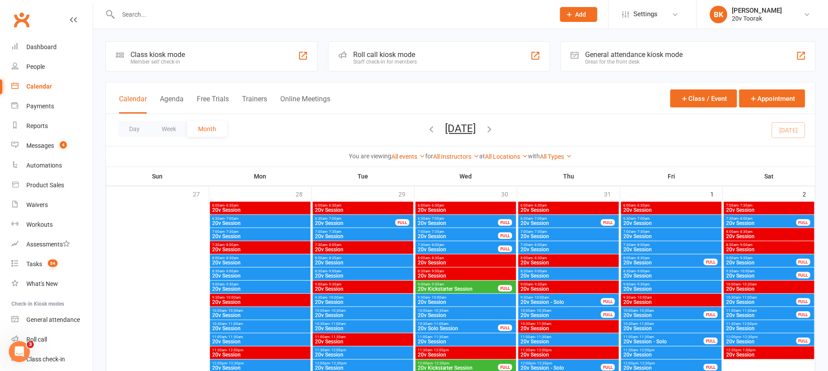
scroll to position [826, 0]
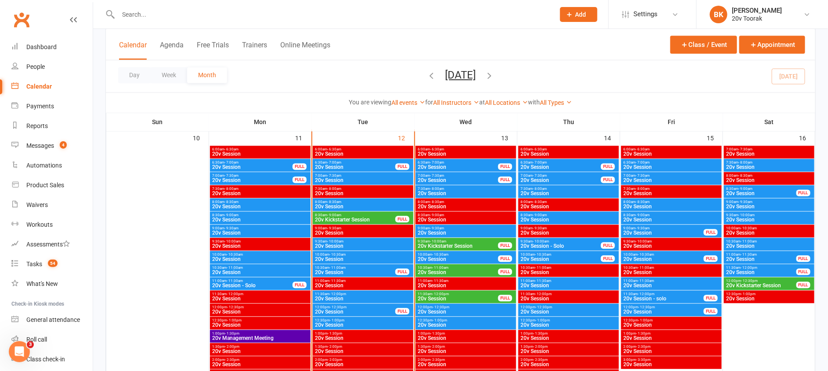
click at [348, 267] on span "10:30am - 11:00am" at bounding box center [354, 268] width 81 height 4
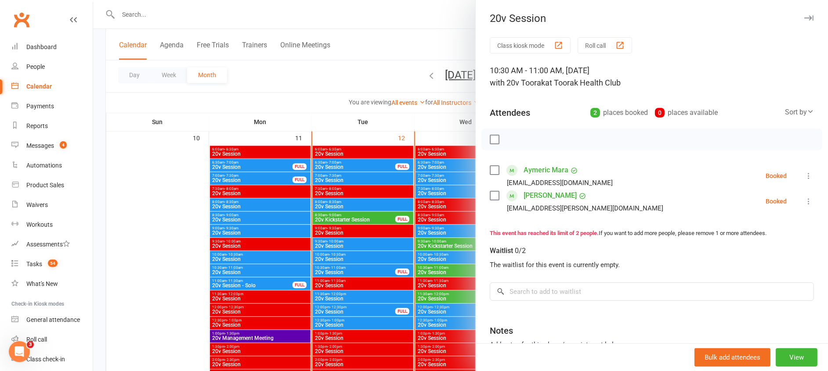
click at [804, 174] on icon at bounding box center [808, 176] width 9 height 9
click at [756, 237] on link "Mark absent" at bounding box center [766, 246] width 94 height 18
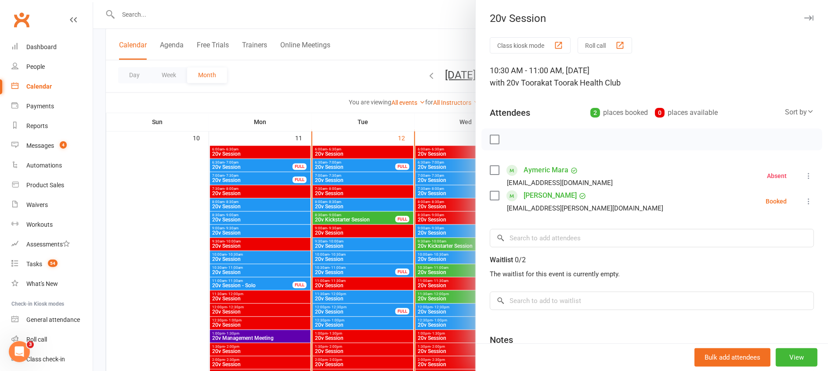
click at [804, 202] on icon at bounding box center [808, 201] width 9 height 9
click at [731, 252] on link "Check in" at bounding box center [766, 254] width 94 height 18
click at [387, 239] on div at bounding box center [460, 185] width 734 height 371
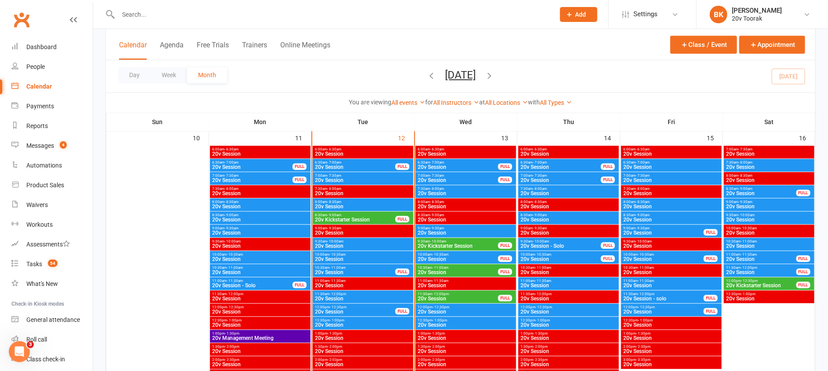
click at [366, 295] on span "11:30am - 12:00pm" at bounding box center [362, 295] width 97 height 4
